Goal: Task Accomplishment & Management: Complete application form

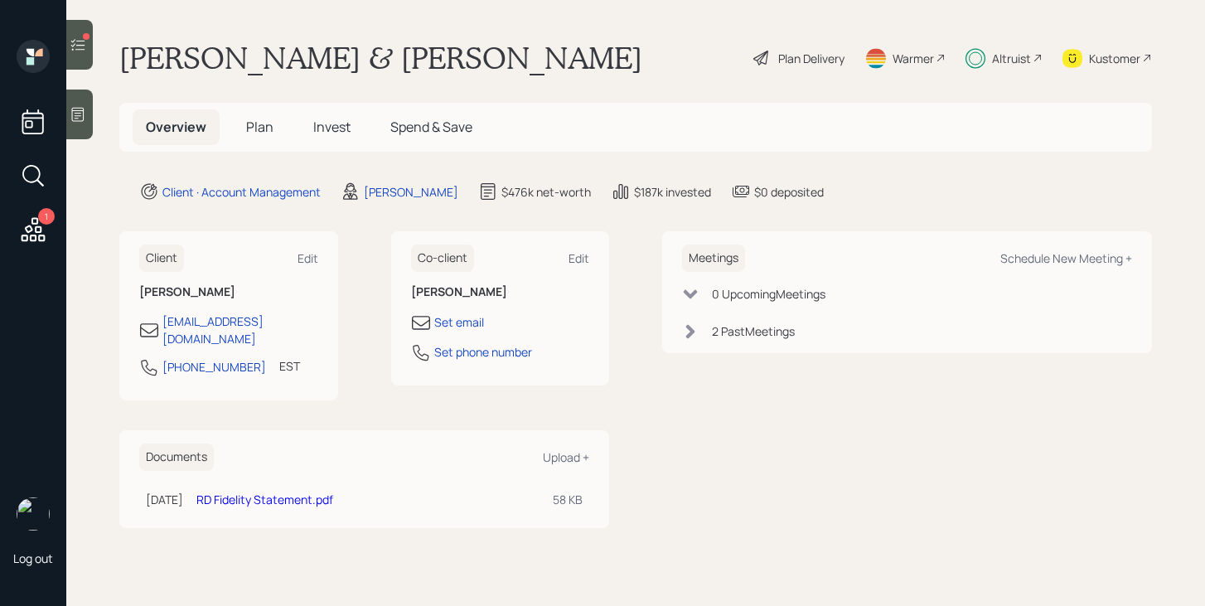
click at [79, 61] on div at bounding box center [79, 45] width 27 height 50
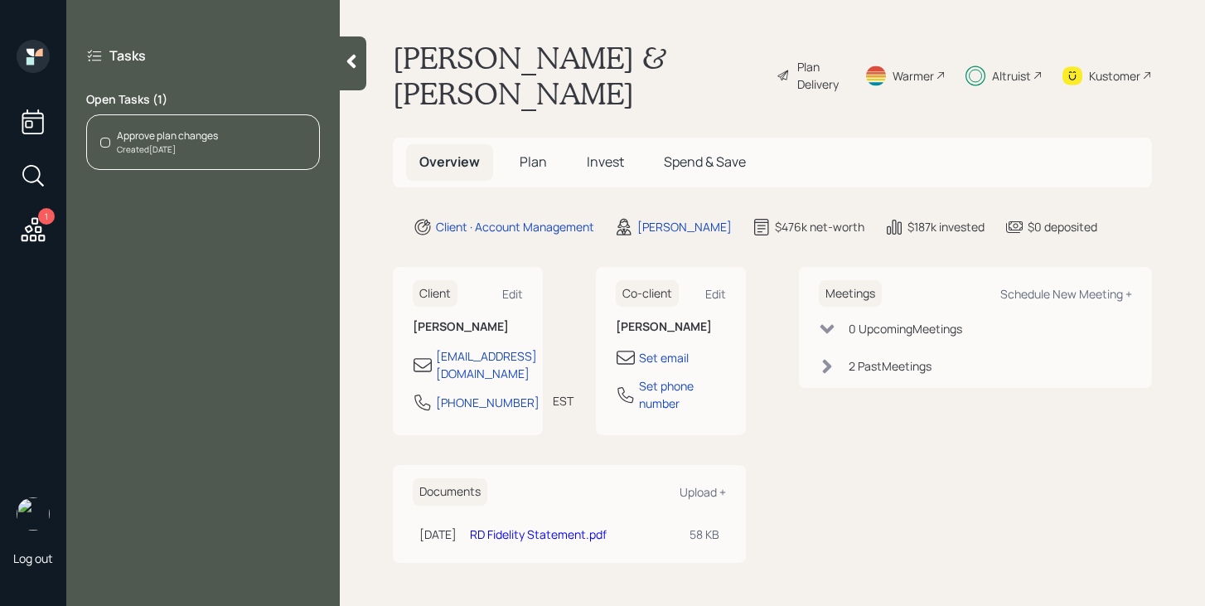
click at [239, 113] on div "Open Tasks ( 1 ) Approve plan changes Created [DATE]" at bounding box center [203, 130] width 234 height 79
click at [269, 148] on div "Approve plan changes Created 2 days ago" at bounding box center [203, 142] width 234 height 56
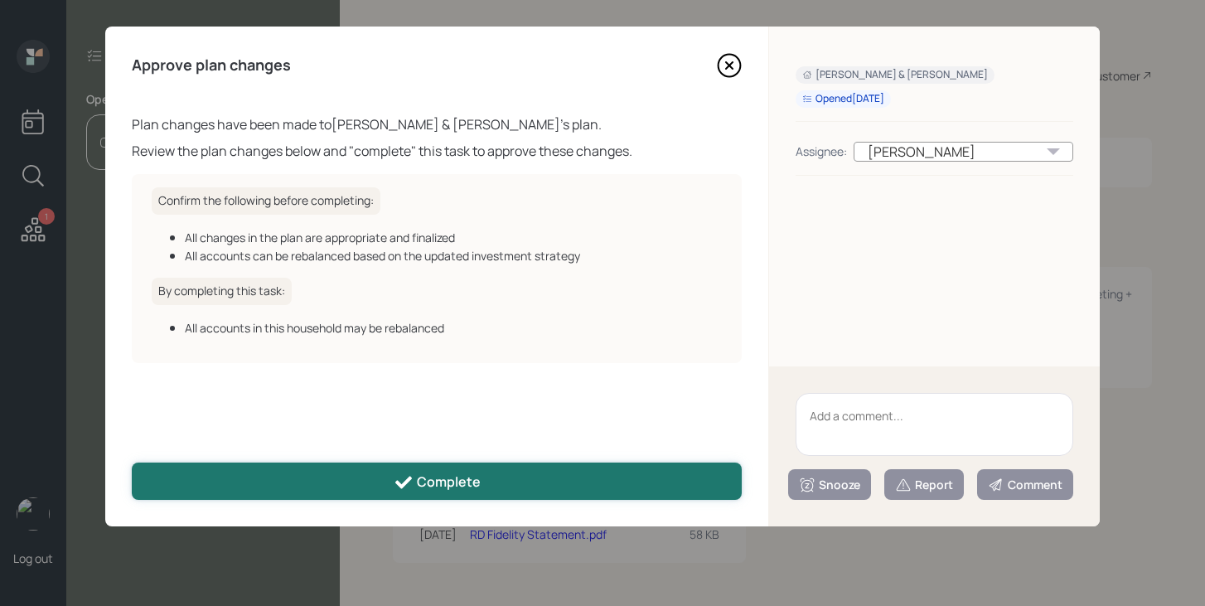
click at [434, 477] on div "Complete" at bounding box center [437, 482] width 87 height 20
